Goal: Task Accomplishment & Management: Manage account settings

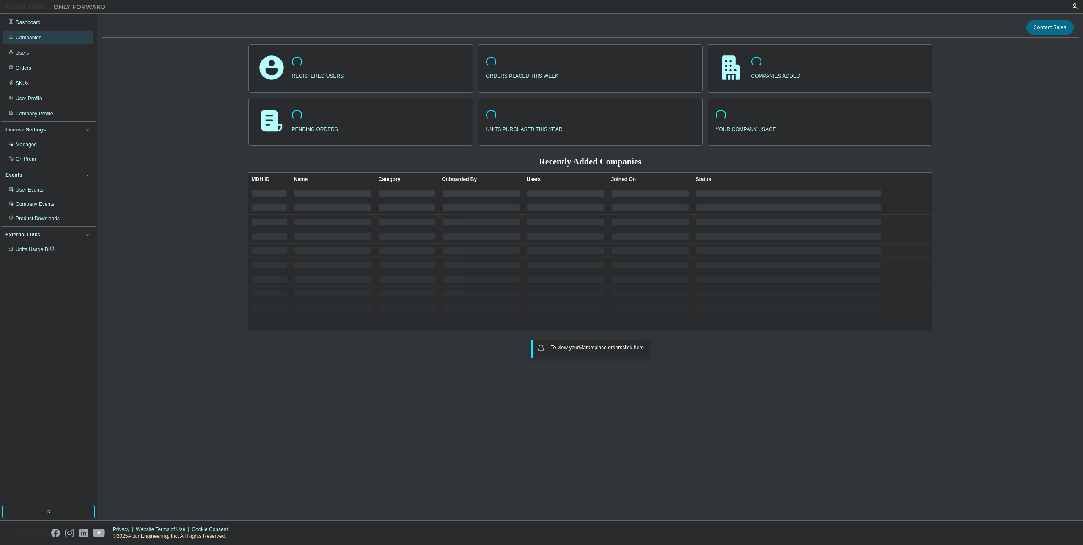
click at [31, 36] on div "Companies" at bounding box center [29, 37] width 26 height 7
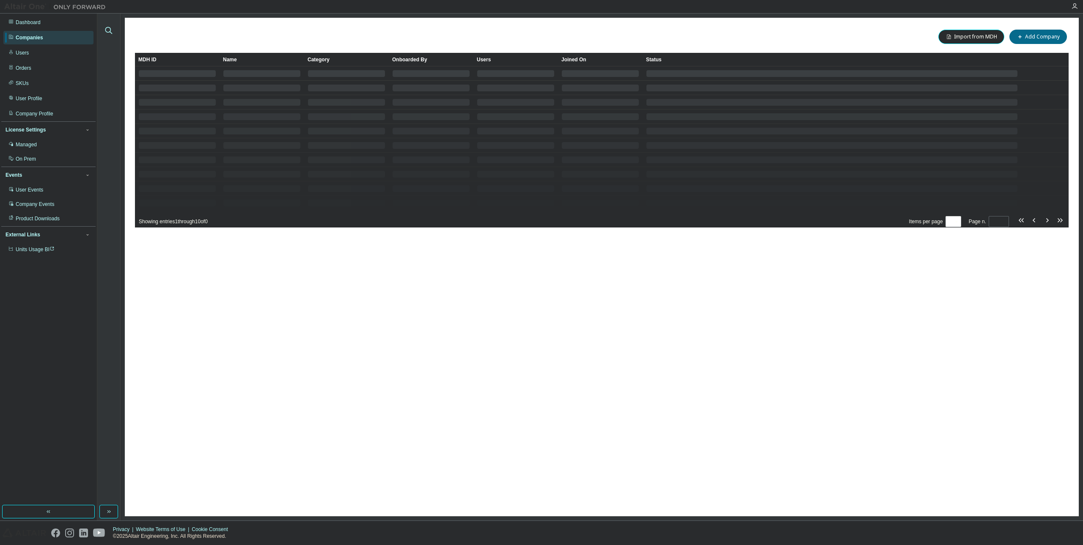
click at [113, 28] on icon "button" at bounding box center [109, 30] width 10 height 10
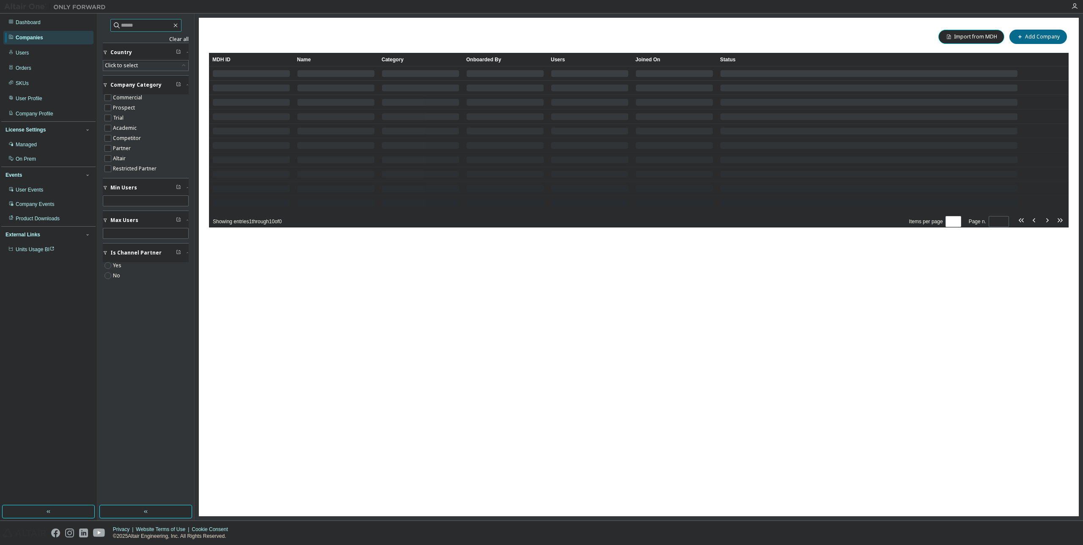
click at [141, 25] on input "text" at bounding box center [146, 25] width 51 height 8
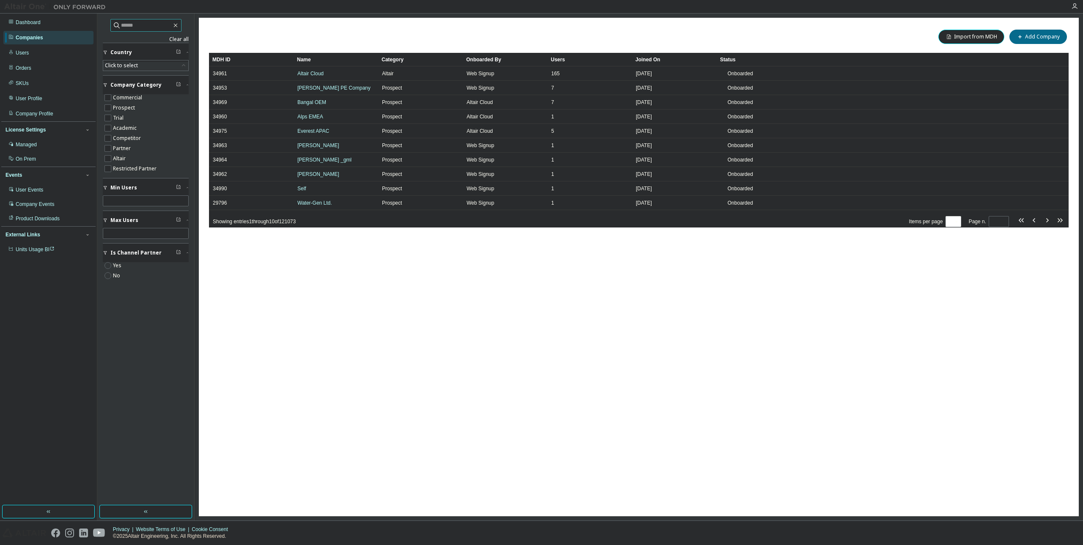
paste input "**********"
type input "**********"
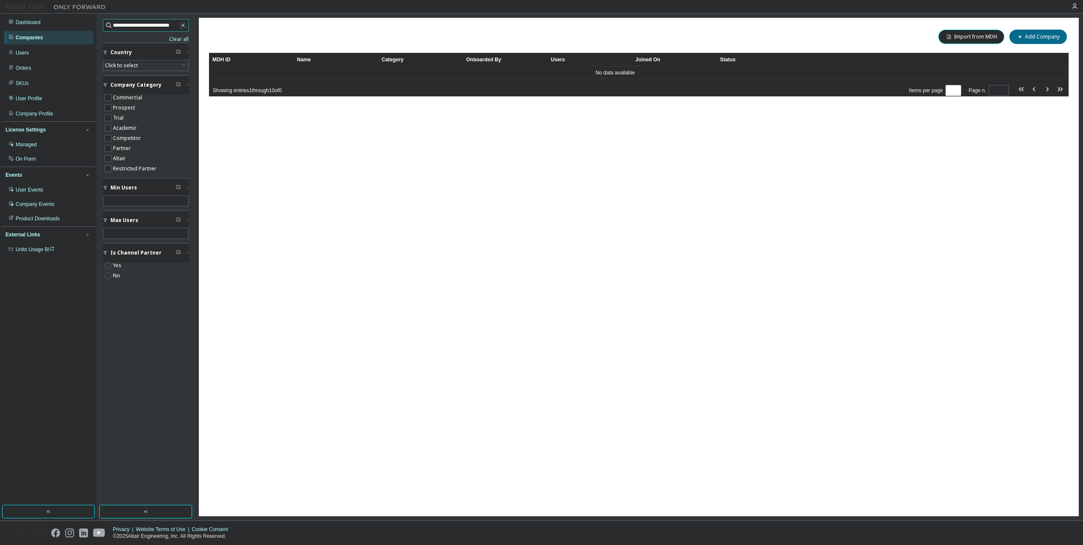
click at [183, 25] on icon "button" at bounding box center [182, 25] width 3 height 3
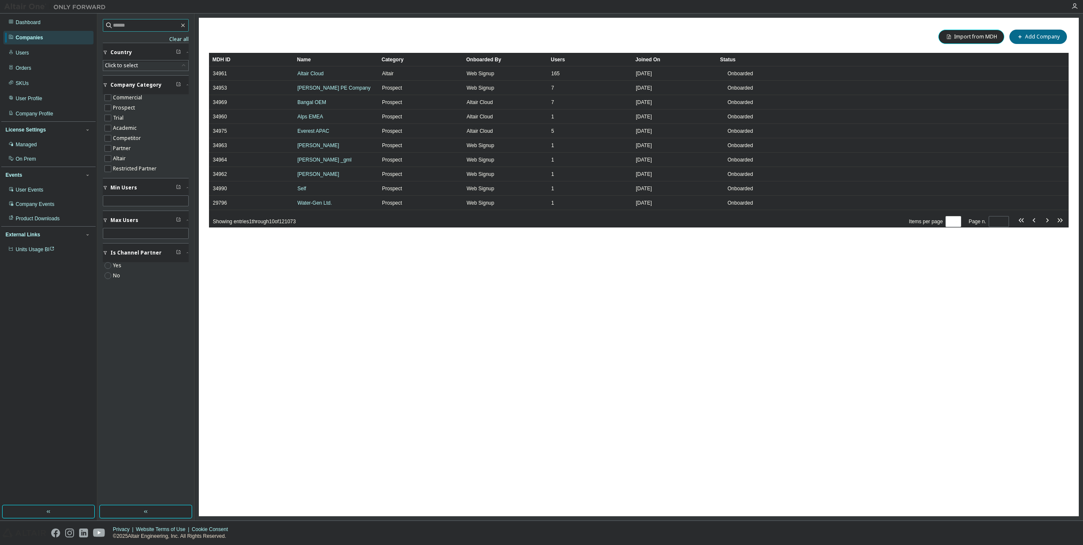
click at [147, 22] on input "text" at bounding box center [146, 25] width 66 height 8
paste input "**********"
type input "**********"
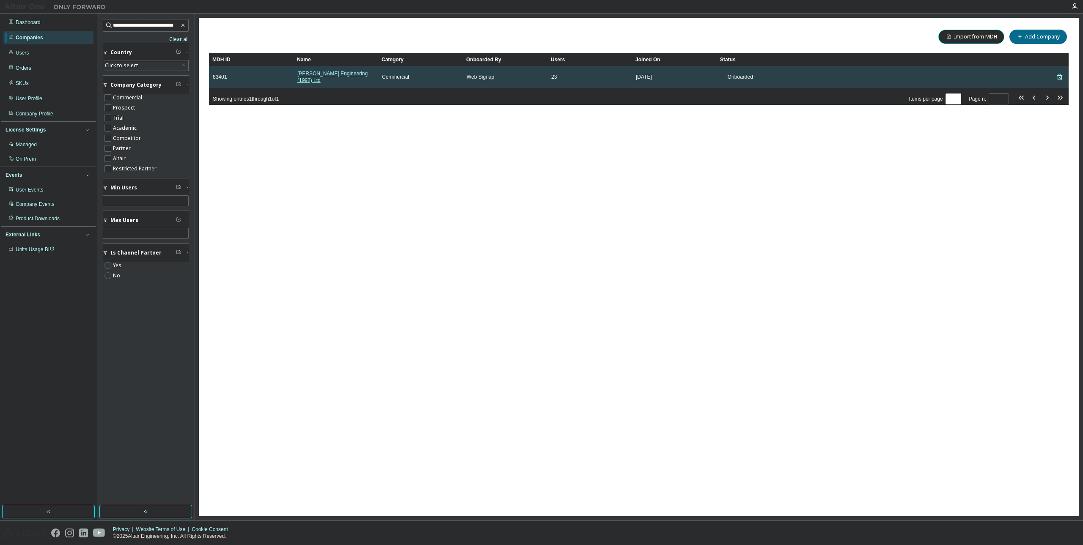
click at [344, 71] on link "Beck Engineering (1992) Ltd" at bounding box center [332, 77] width 70 height 13
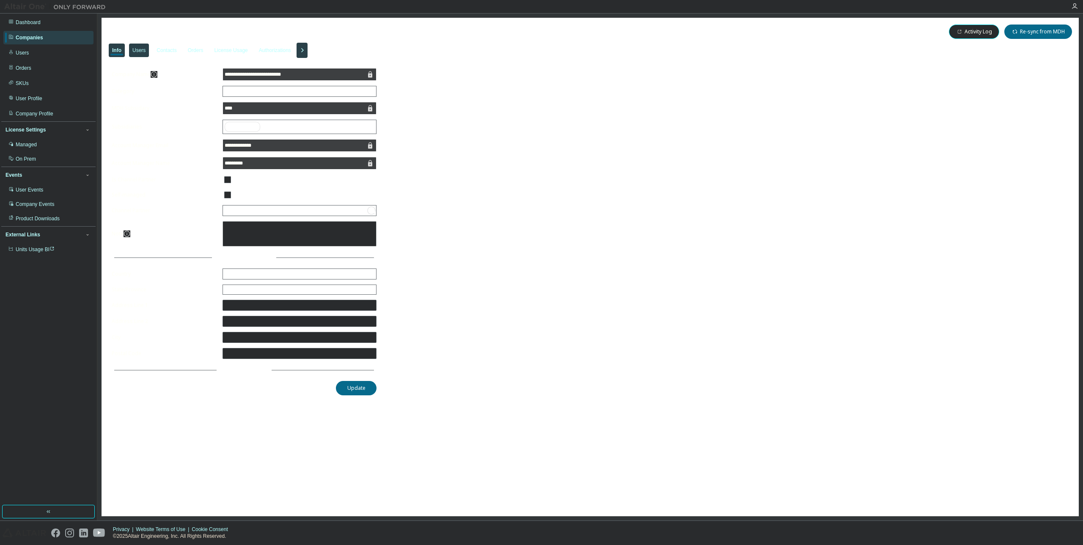
click at [138, 48] on div "Users" at bounding box center [138, 50] width 13 height 7
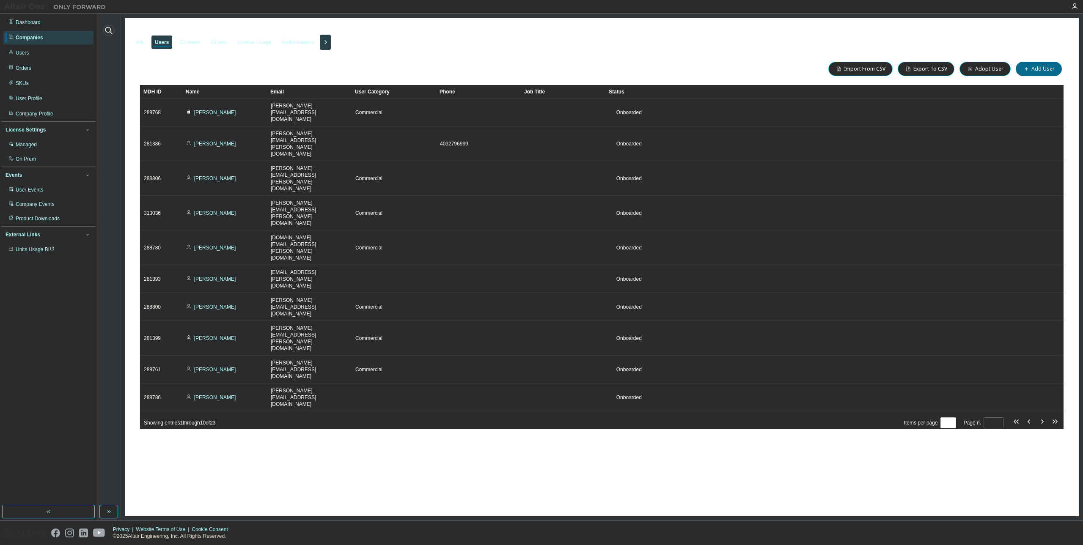
click at [107, 33] on icon "button" at bounding box center [109, 30] width 10 height 10
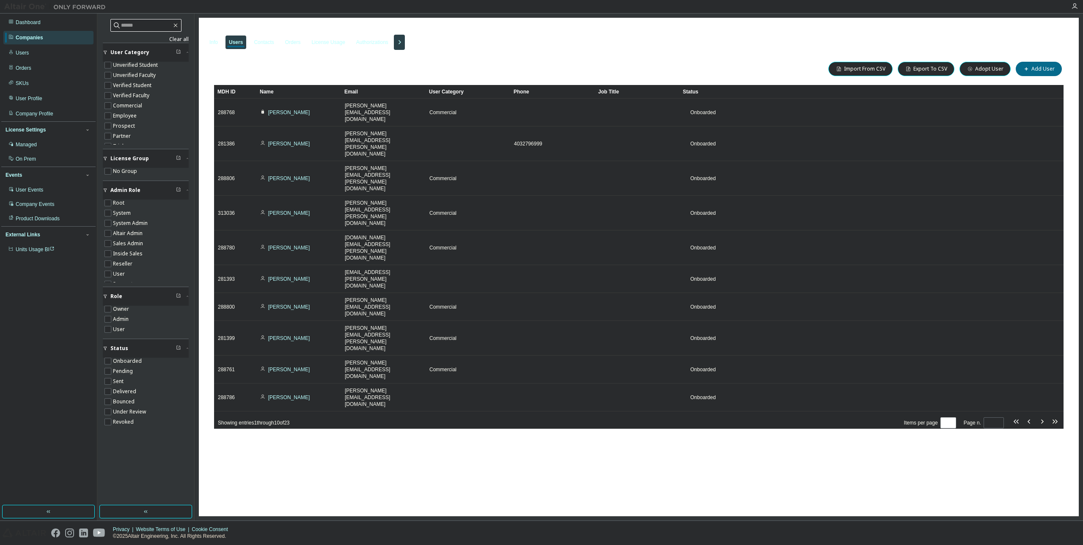
drag, startPoint x: 160, startPoint y: 30, endPoint x: 160, endPoint y: 23, distance: 6.8
click at [160, 29] on span at bounding box center [145, 25] width 71 height 13
click at [160, 22] on input "text" at bounding box center [146, 25] width 51 height 8
paste input "**********"
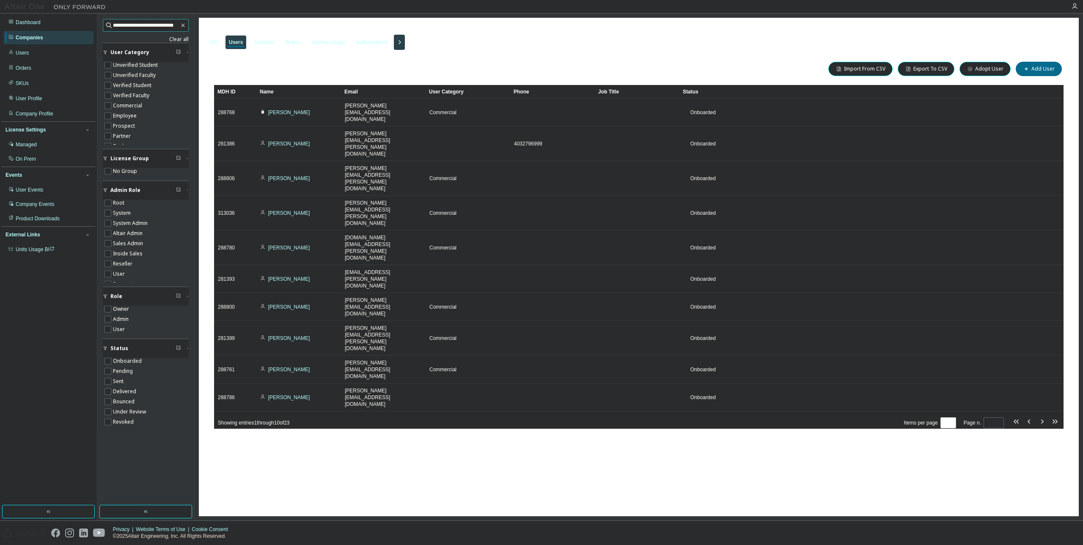
type input "**********"
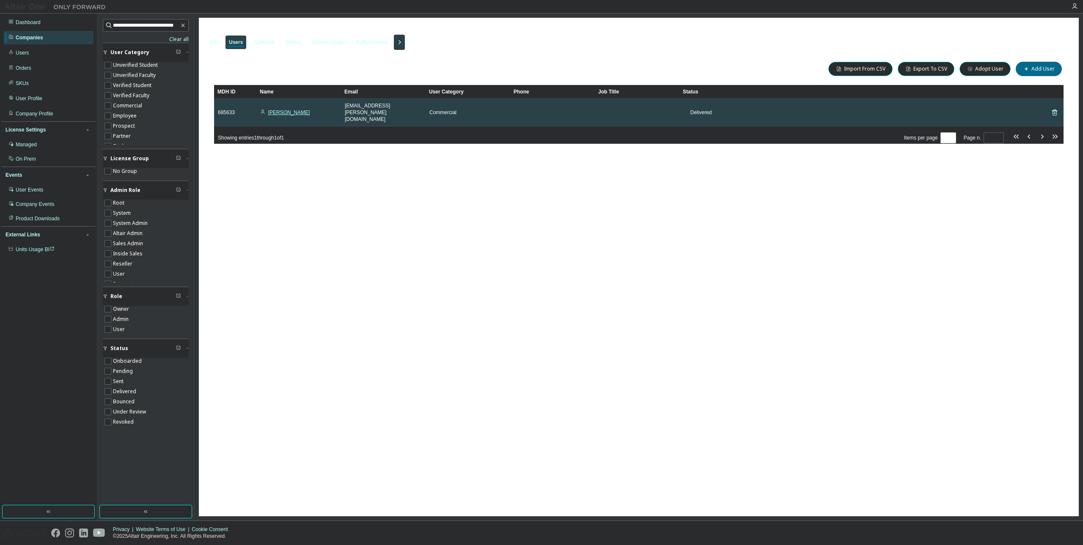
click at [289, 110] on link "[PERSON_NAME]" at bounding box center [289, 113] width 42 height 6
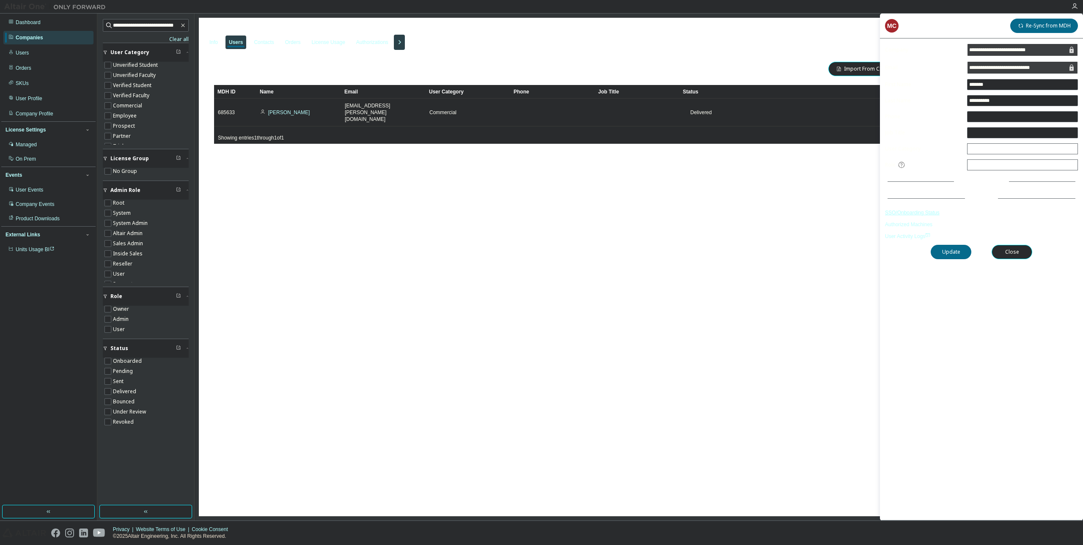
click at [912, 212] on link "SSO/Onboarding Status" at bounding box center [981, 212] width 193 height 7
click at [908, 234] on span "User Activity Logs" at bounding box center [907, 237] width 45 height 6
click at [919, 212] on link "SSO/Onboarding Status" at bounding box center [981, 212] width 193 height 7
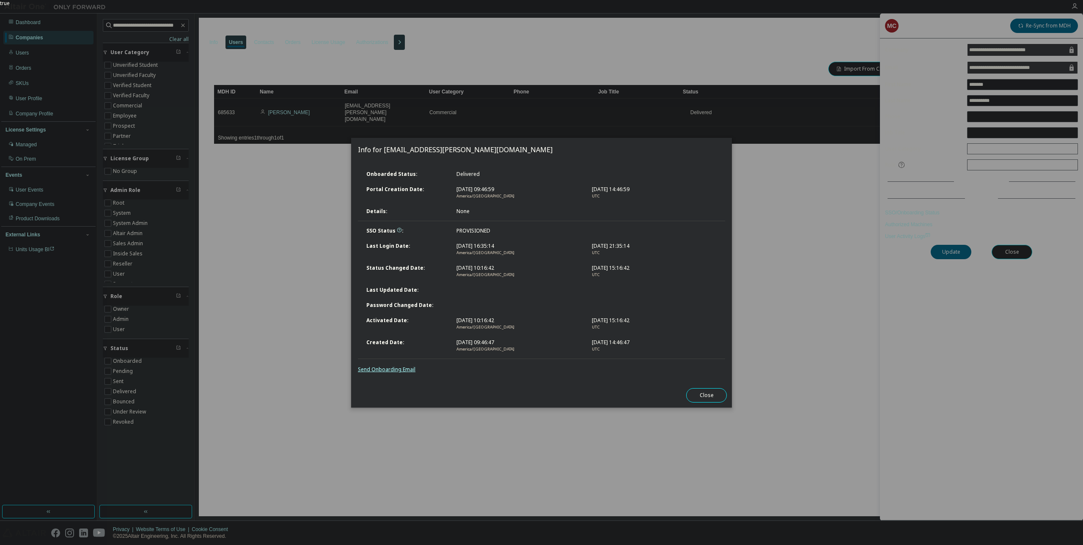
click at [391, 368] on link "Send Onboarding Email" at bounding box center [387, 369] width 58 height 7
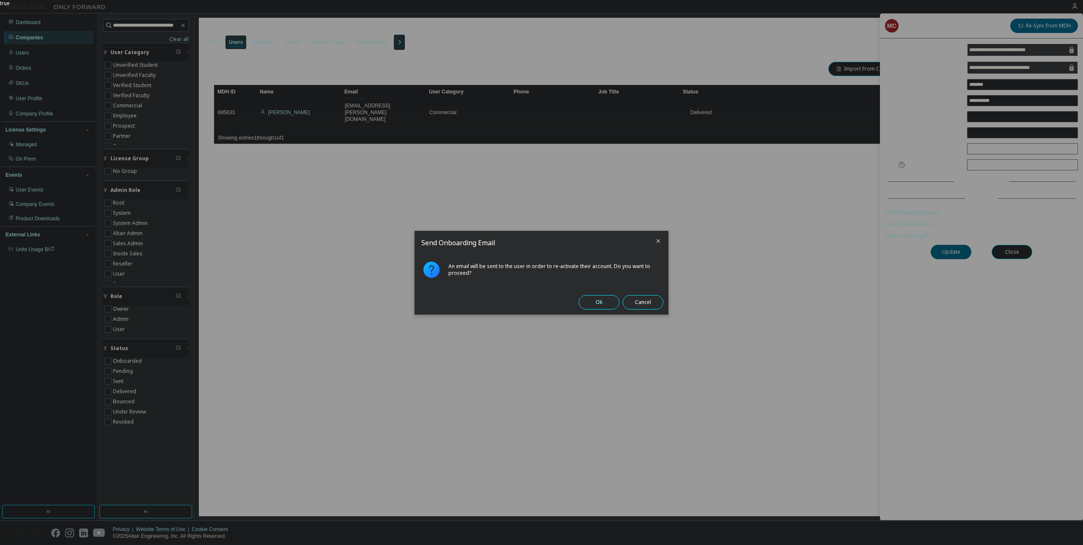
click at [605, 302] on button "Ok" at bounding box center [599, 302] width 41 height 14
click at [649, 302] on button "Close" at bounding box center [643, 302] width 41 height 14
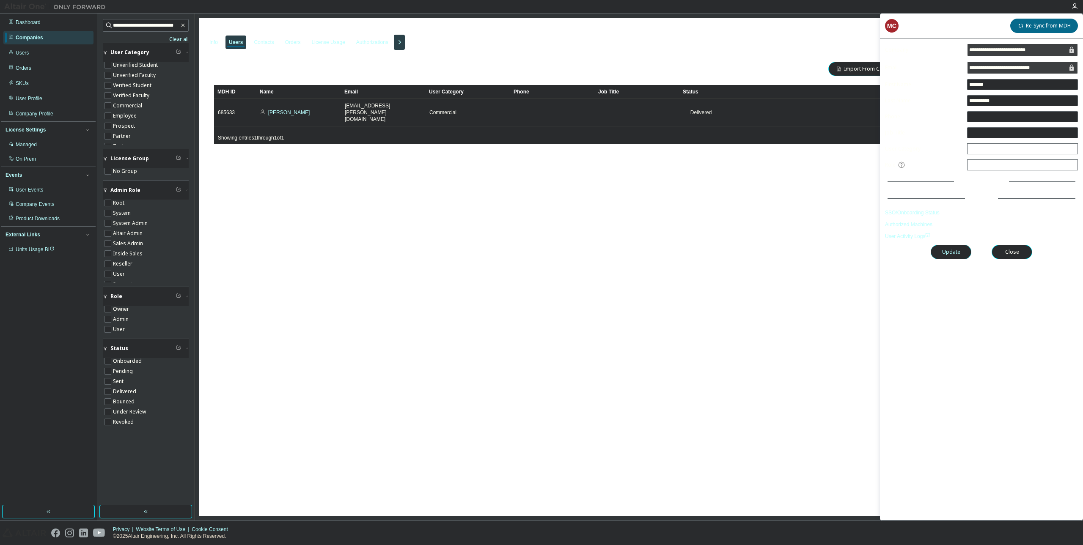
click at [950, 250] on button "Update" at bounding box center [951, 252] width 41 height 14
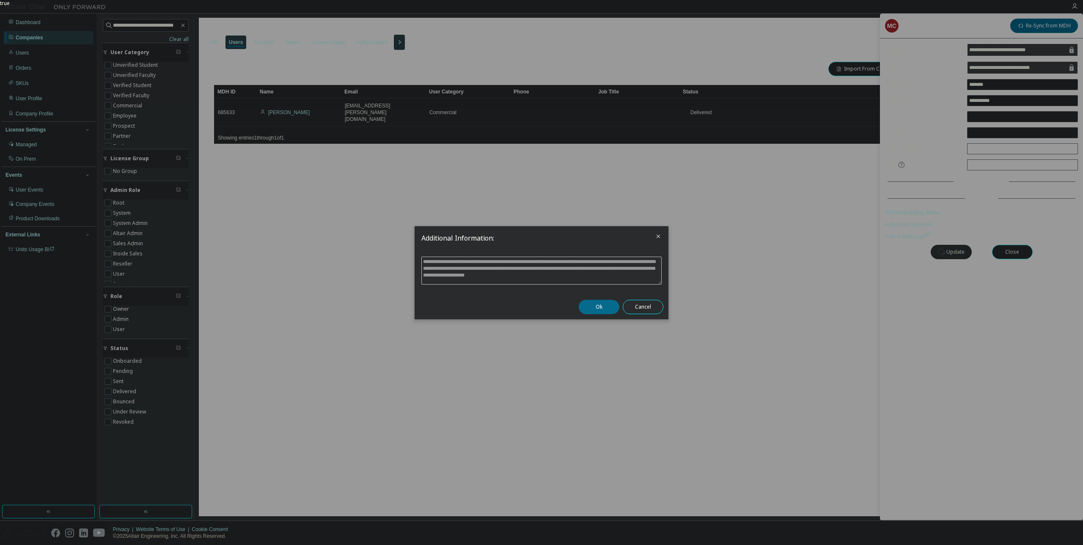
click at [658, 236] on icon "close" at bounding box center [658, 236] width 7 height 7
click at [593, 306] on button "Ok" at bounding box center [599, 307] width 41 height 14
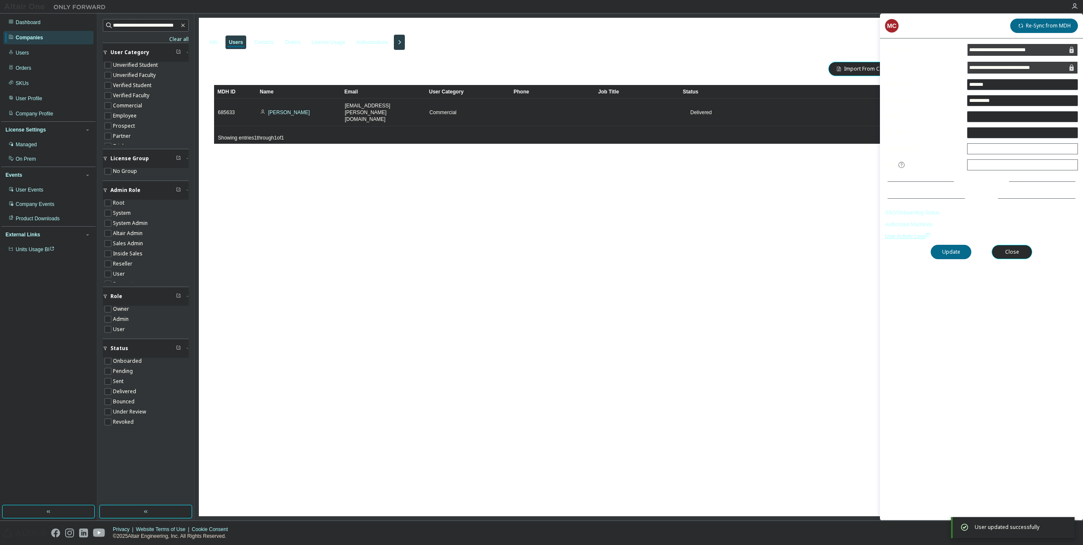
click at [912, 238] on span "User Activity Logs" at bounding box center [907, 237] width 45 height 6
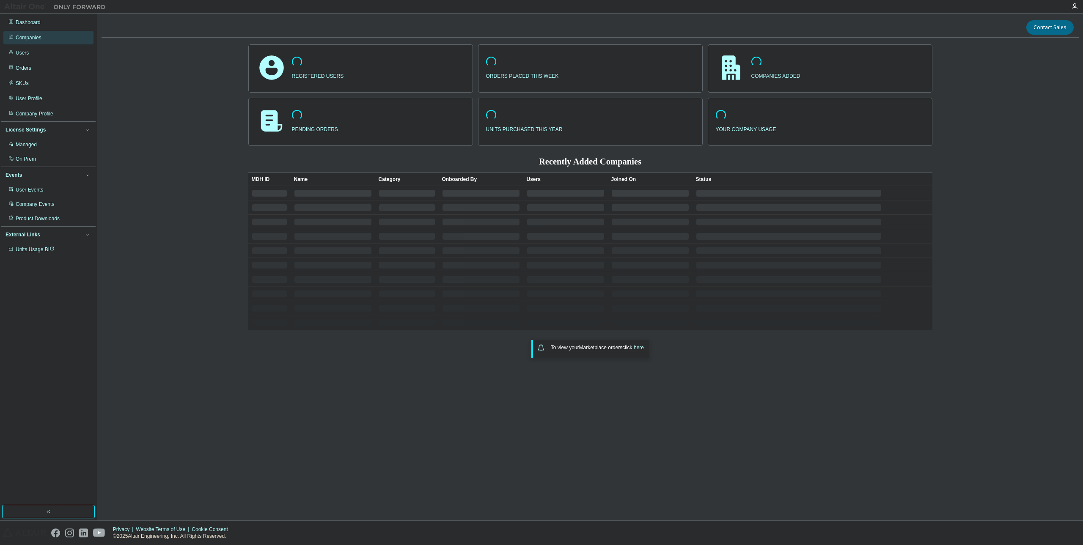
click at [11, 41] on div "Companies" at bounding box center [48, 38] width 90 height 14
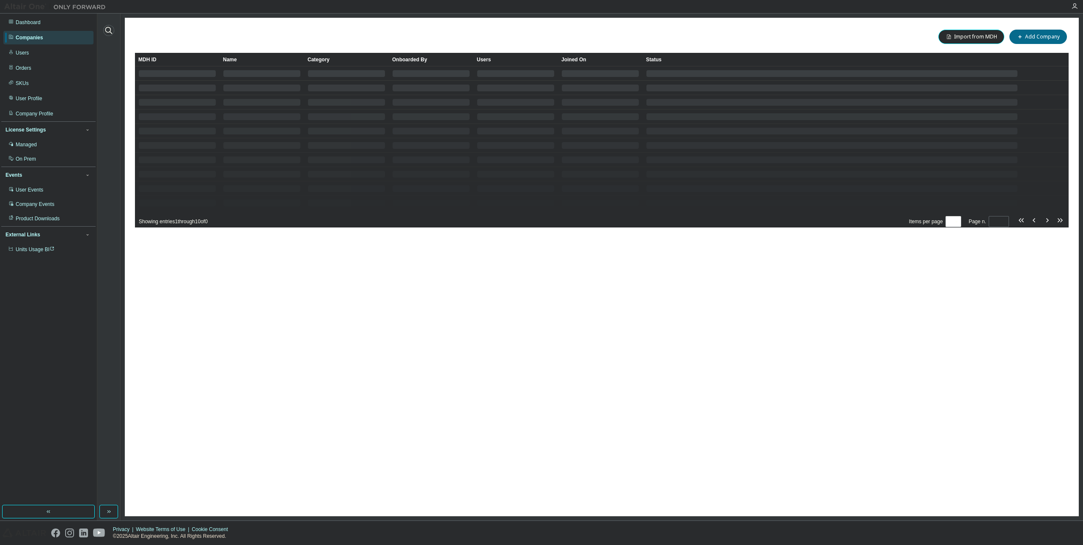
click at [110, 28] on icon "button" at bounding box center [109, 30] width 10 height 10
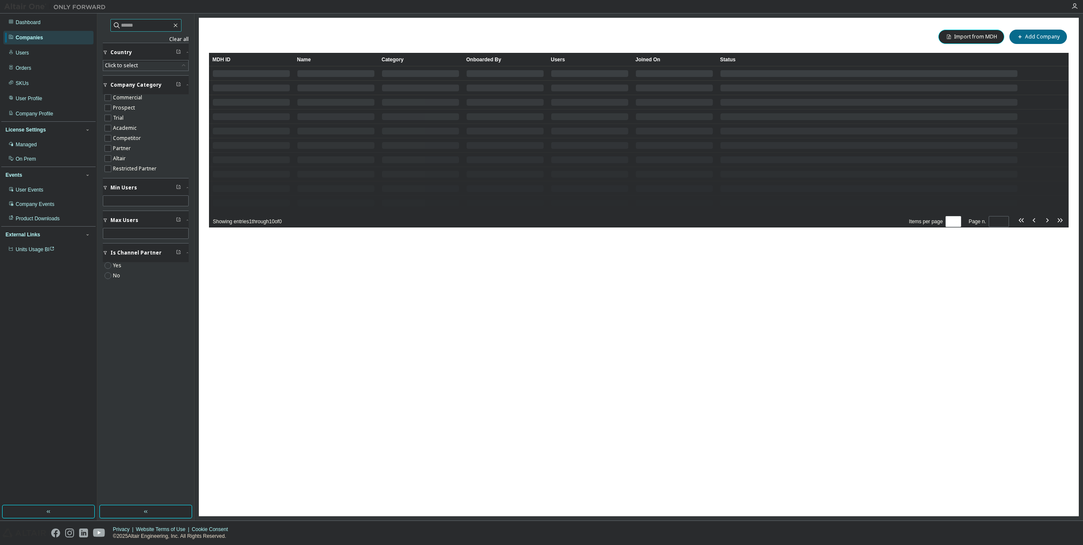
click at [143, 23] on input "text" at bounding box center [146, 25] width 51 height 8
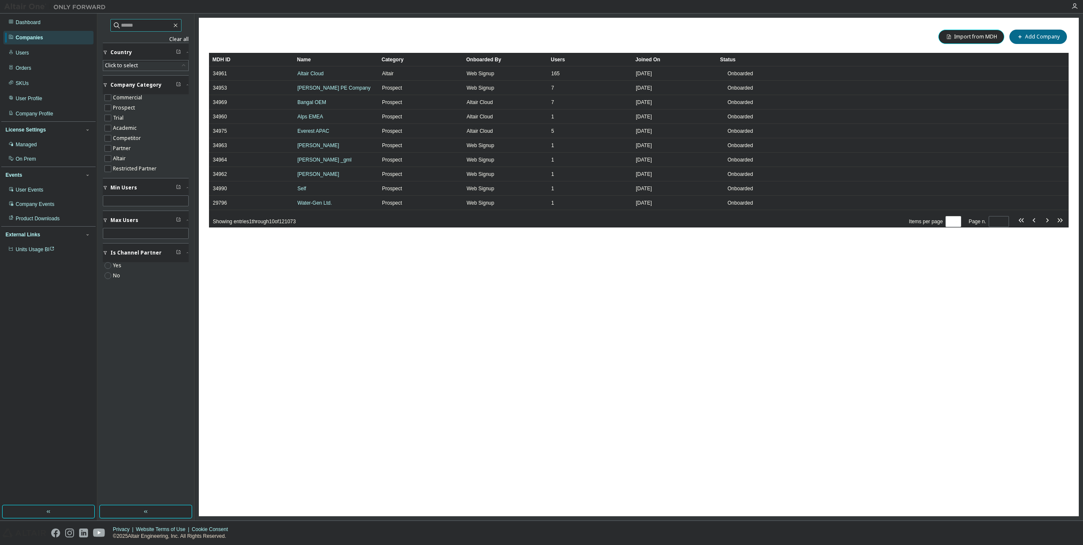
paste input "**********"
type input "**********"
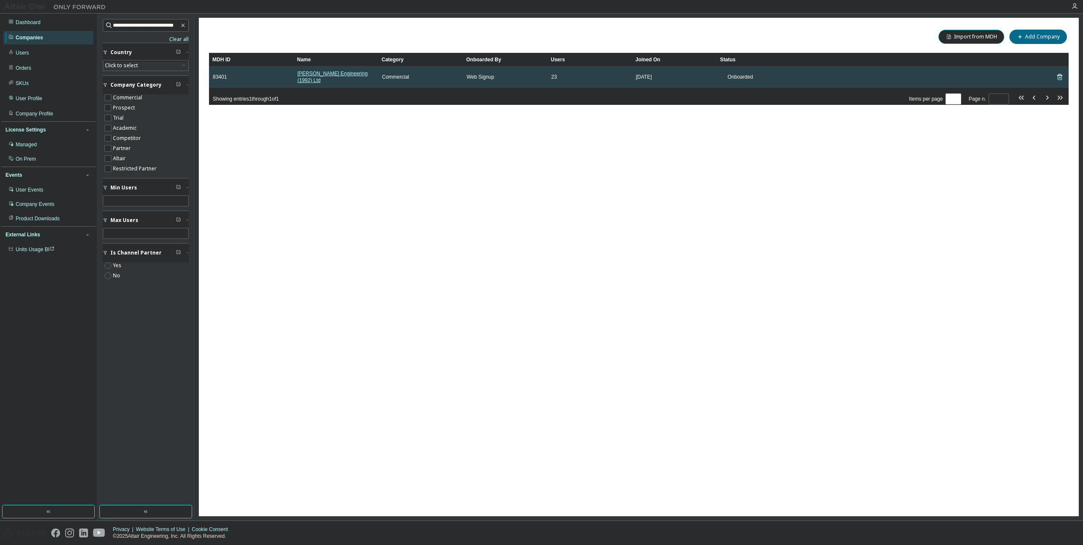
drag, startPoint x: 319, startPoint y: 66, endPoint x: 322, endPoint y: 72, distance: 7.0
click at [319, 66] on table "MDH ID Name Category Onboarded By Users Joined On Status 83401 [PERSON_NAME] En…" at bounding box center [639, 70] width 860 height 35
click at [323, 72] on link "Beck Engineering (1992) Ltd" at bounding box center [332, 77] width 70 height 13
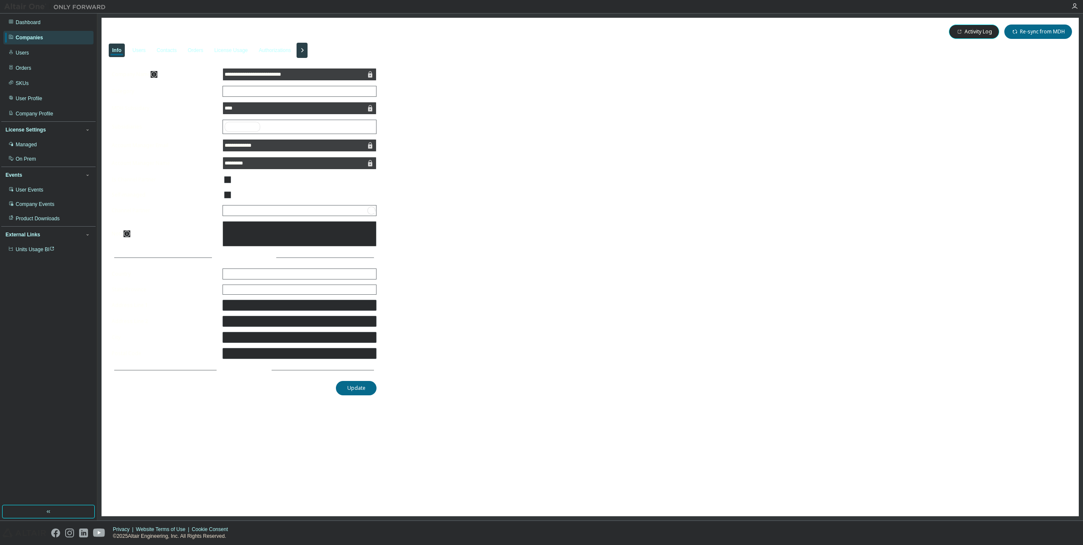
drag, startPoint x: 310, startPoint y: 52, endPoint x: 300, endPoint y: 54, distance: 10.4
click at [307, 52] on icon "button" at bounding box center [302, 50] width 10 height 10
click at [144, 50] on div "Users" at bounding box center [138, 50] width 13 height 7
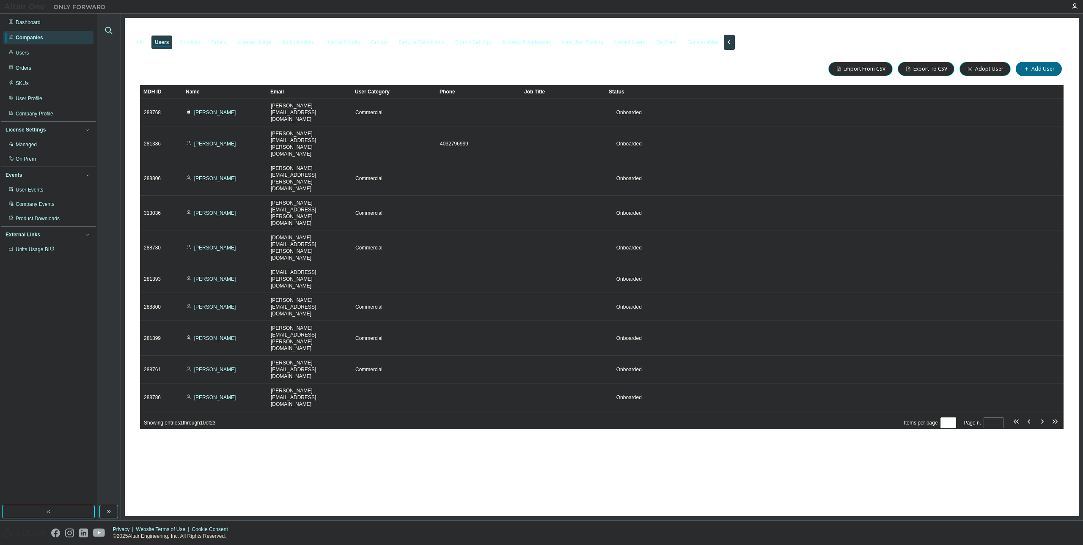
click at [107, 28] on icon "button" at bounding box center [108, 30] width 7 height 7
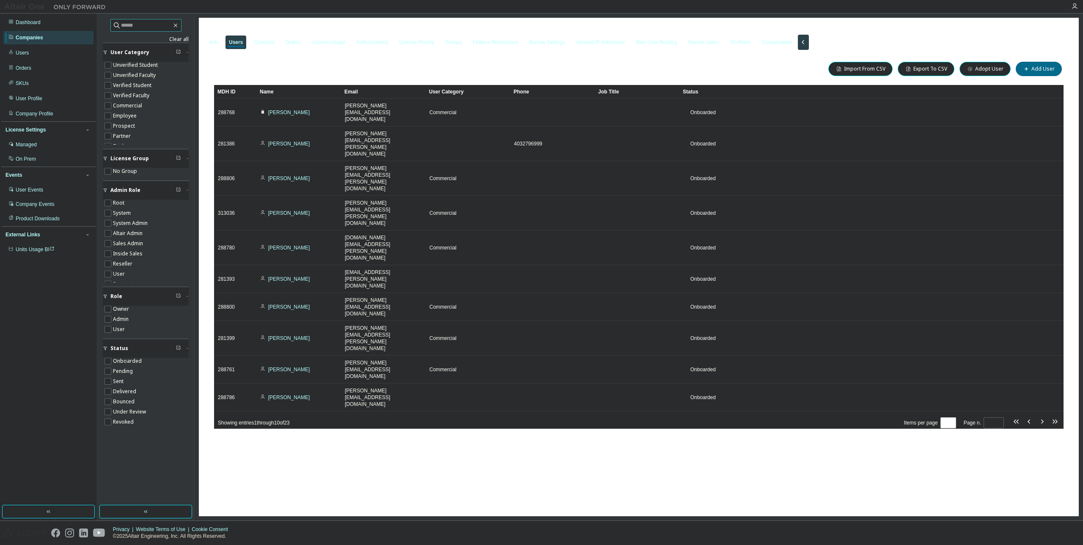
click at [142, 24] on input "text" at bounding box center [146, 25] width 51 height 8
paste input "**********"
type input "**********"
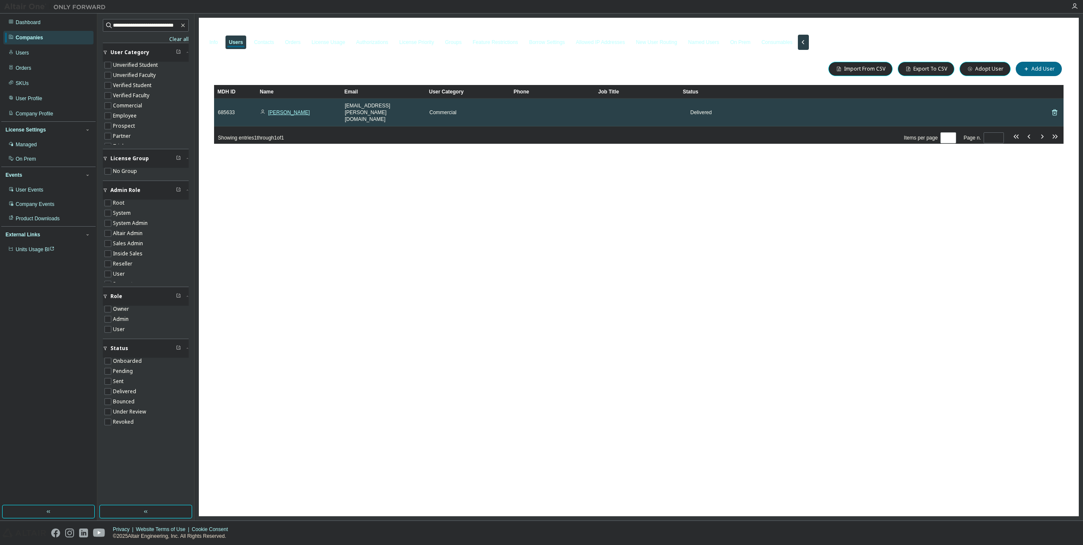
click at [292, 110] on link "[PERSON_NAME]" at bounding box center [289, 113] width 42 height 6
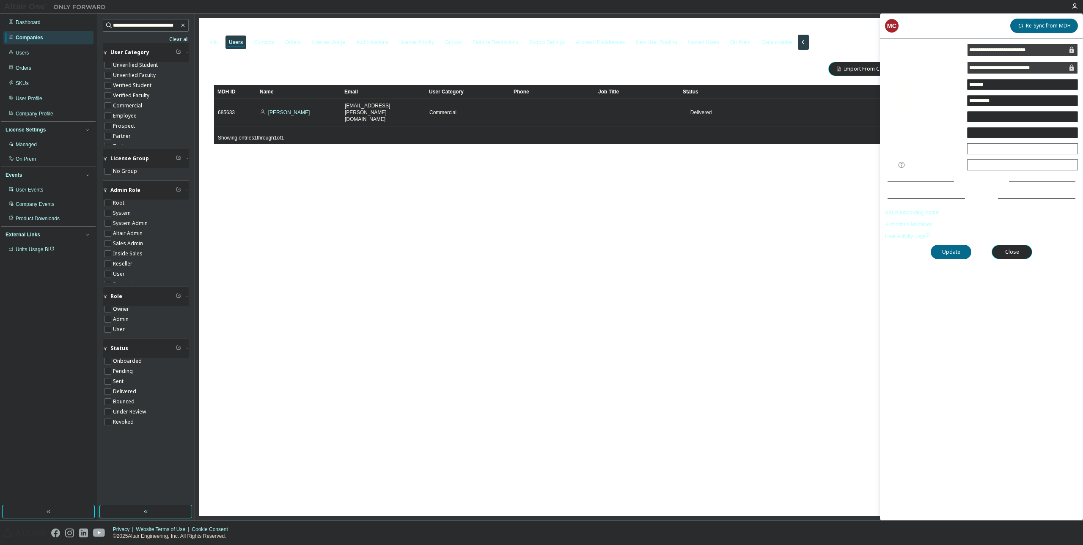
click at [914, 210] on link "SSO/Onboarding Status" at bounding box center [981, 212] width 193 height 7
click at [913, 212] on link "SSO/Onboarding Status" at bounding box center [981, 212] width 193 height 7
click at [909, 236] on span "User Activity Logs" at bounding box center [907, 237] width 45 height 6
click at [910, 211] on link "SSO/Onboarding Status" at bounding box center [981, 212] width 193 height 7
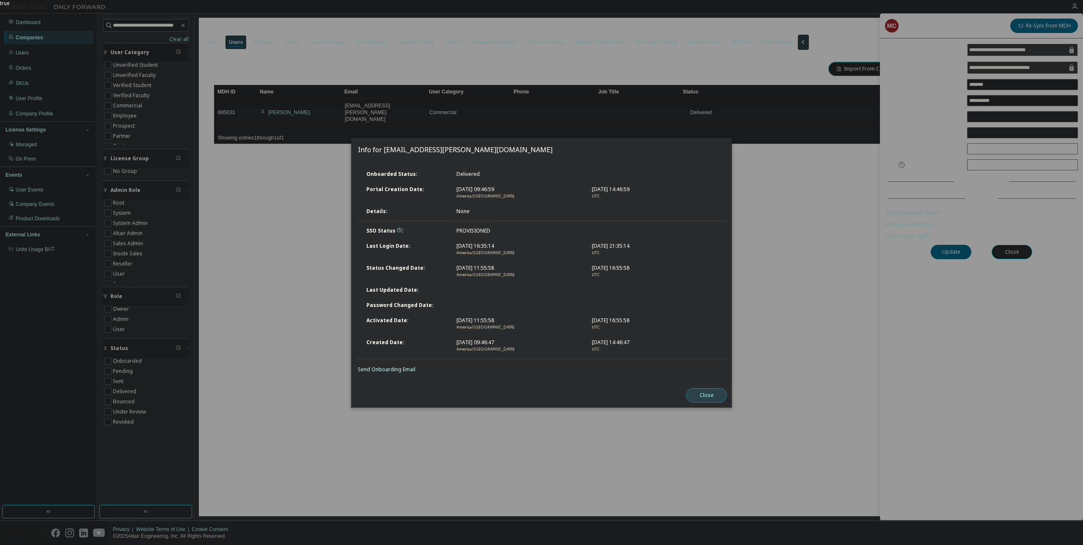
click at [714, 396] on button "Close" at bounding box center [706, 395] width 41 height 14
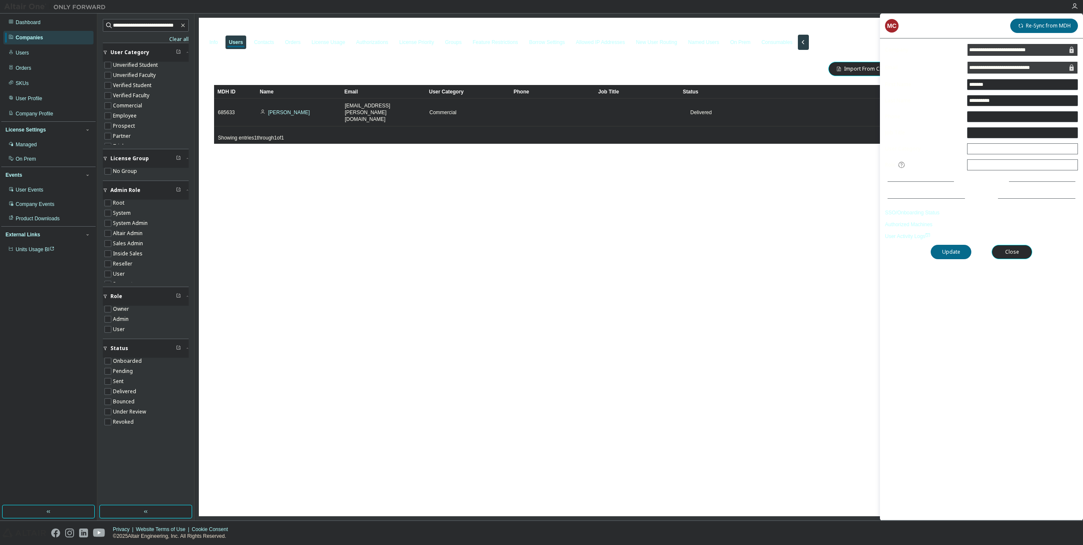
click at [824, 257] on div "Beck Engineering (1992) Ltd - 83401 Clear Load Save Save As Field Operator Valu…" at bounding box center [639, 267] width 880 height 499
click at [1022, 246] on button "Close" at bounding box center [1012, 252] width 41 height 14
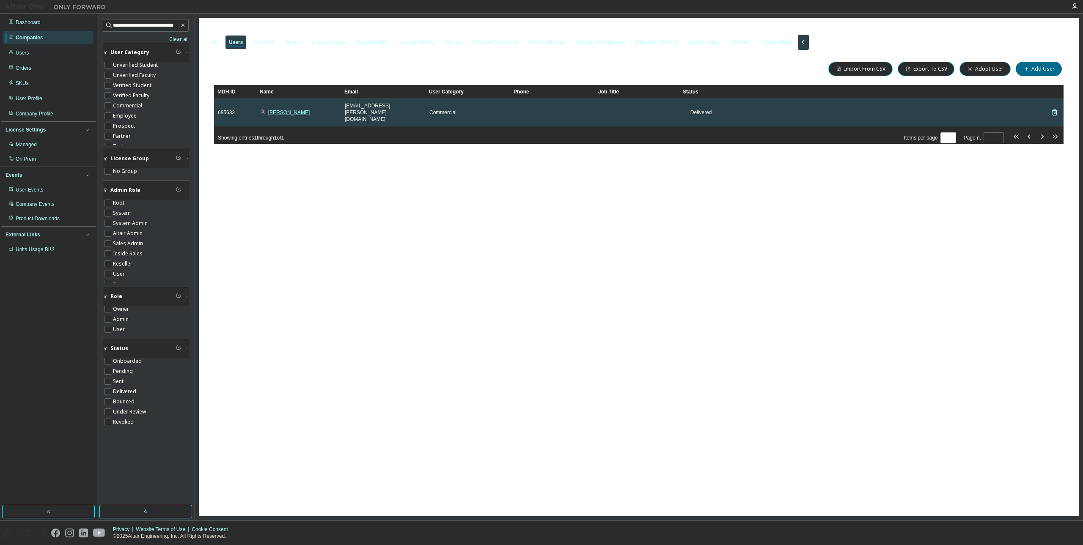
click at [297, 110] on link "[PERSON_NAME]" at bounding box center [289, 113] width 42 height 6
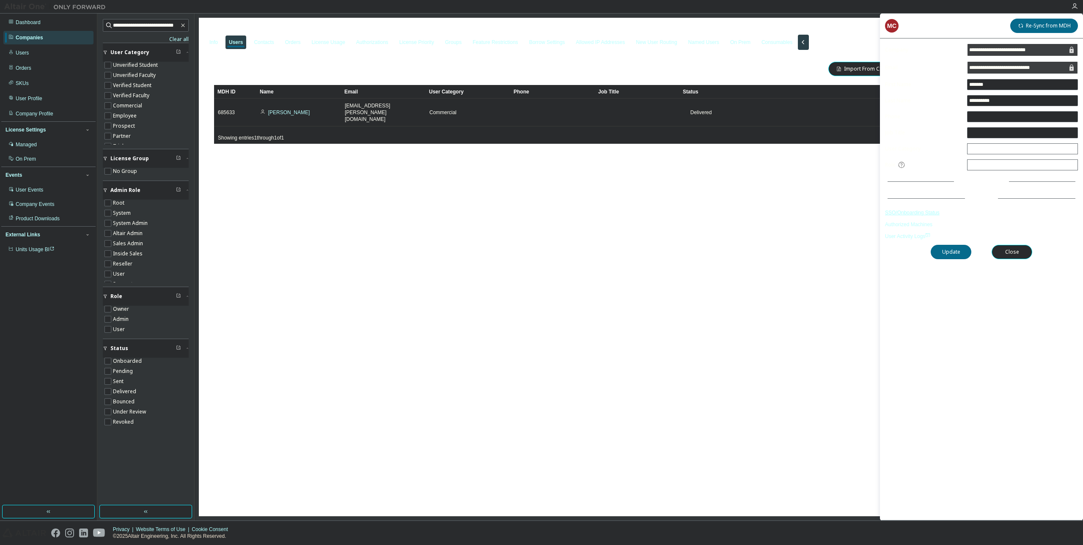
click at [913, 212] on link "SSO/Onboarding Status" at bounding box center [981, 212] width 193 height 7
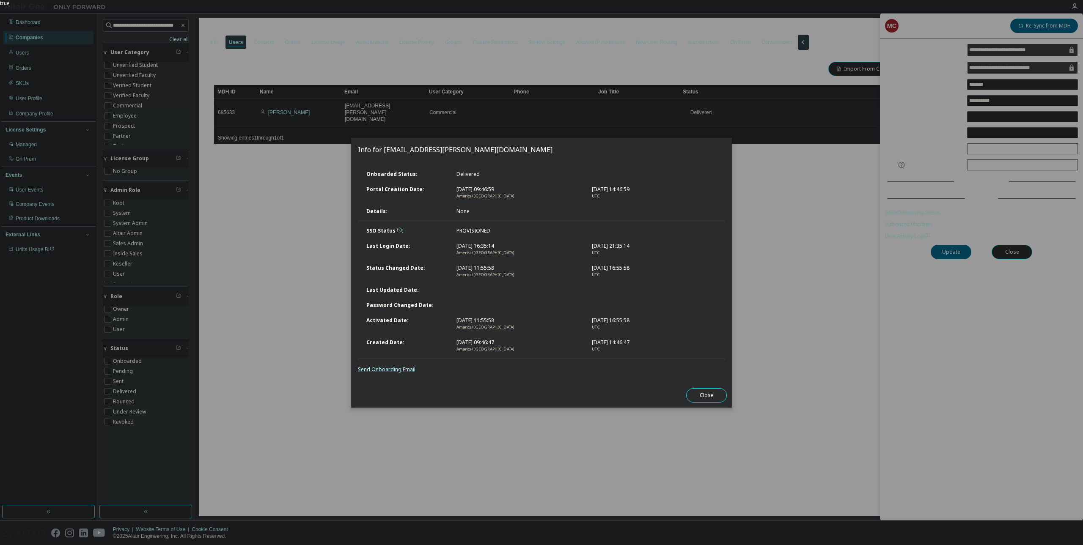
click at [379, 368] on link "Send Onboarding Email" at bounding box center [387, 369] width 58 height 7
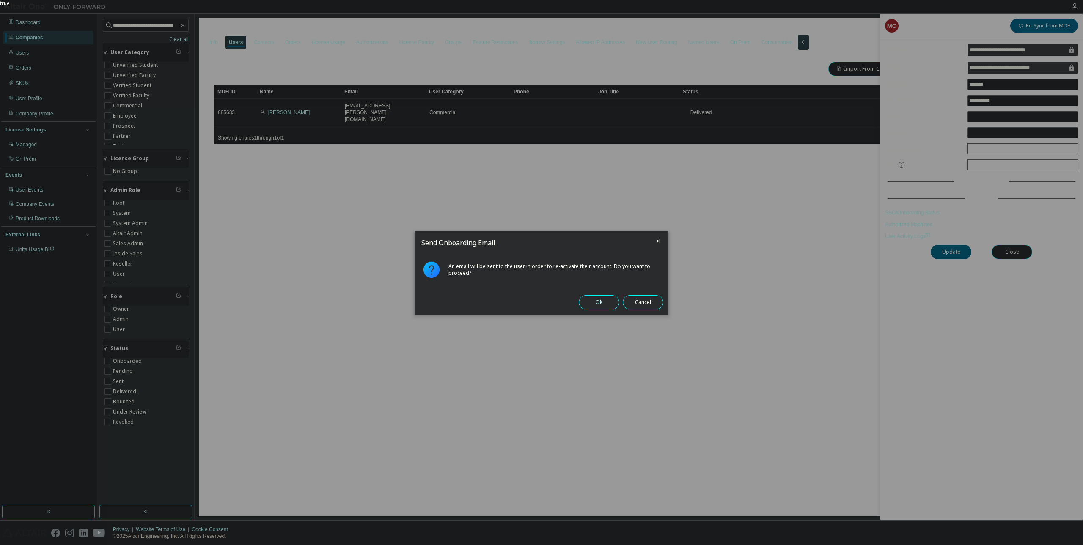
click at [594, 302] on button "Ok" at bounding box center [599, 302] width 41 height 14
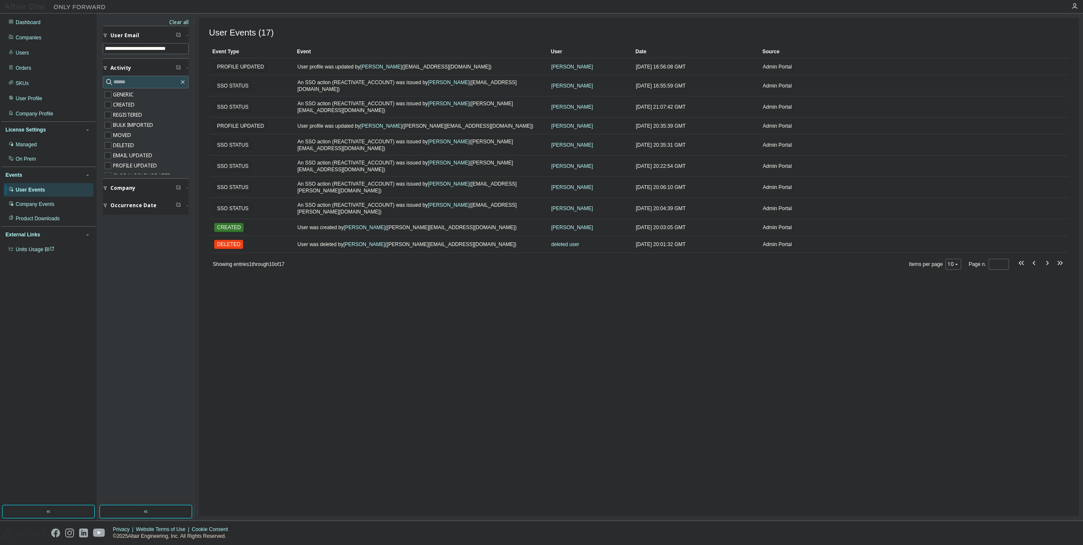
click at [365, 36] on div "User Events (17)" at bounding box center [639, 33] width 860 height 10
